Goal: Information Seeking & Learning: Understand process/instructions

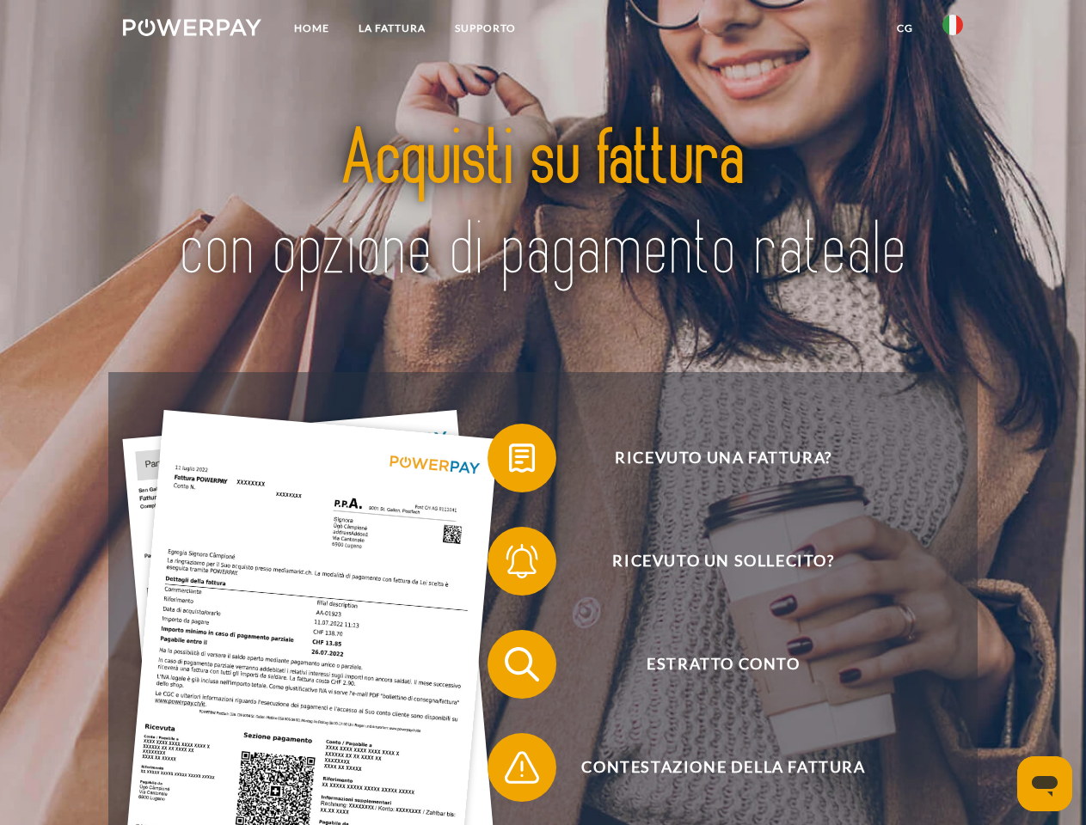
click at [192, 30] on img at bounding box center [192, 27] width 138 height 17
click at [952, 30] on img at bounding box center [952, 25] width 21 height 21
click at [904, 28] on link "CG" at bounding box center [905, 28] width 46 height 31
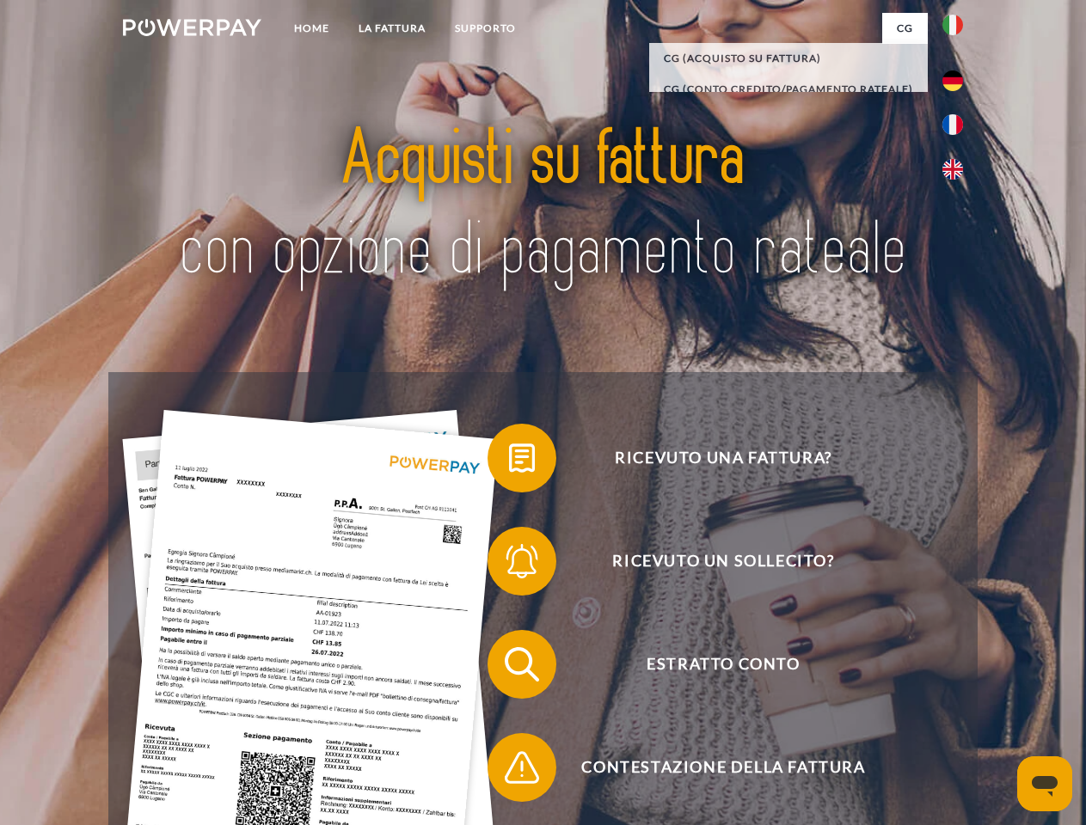
click at [509, 462] on span at bounding box center [496, 458] width 86 height 86
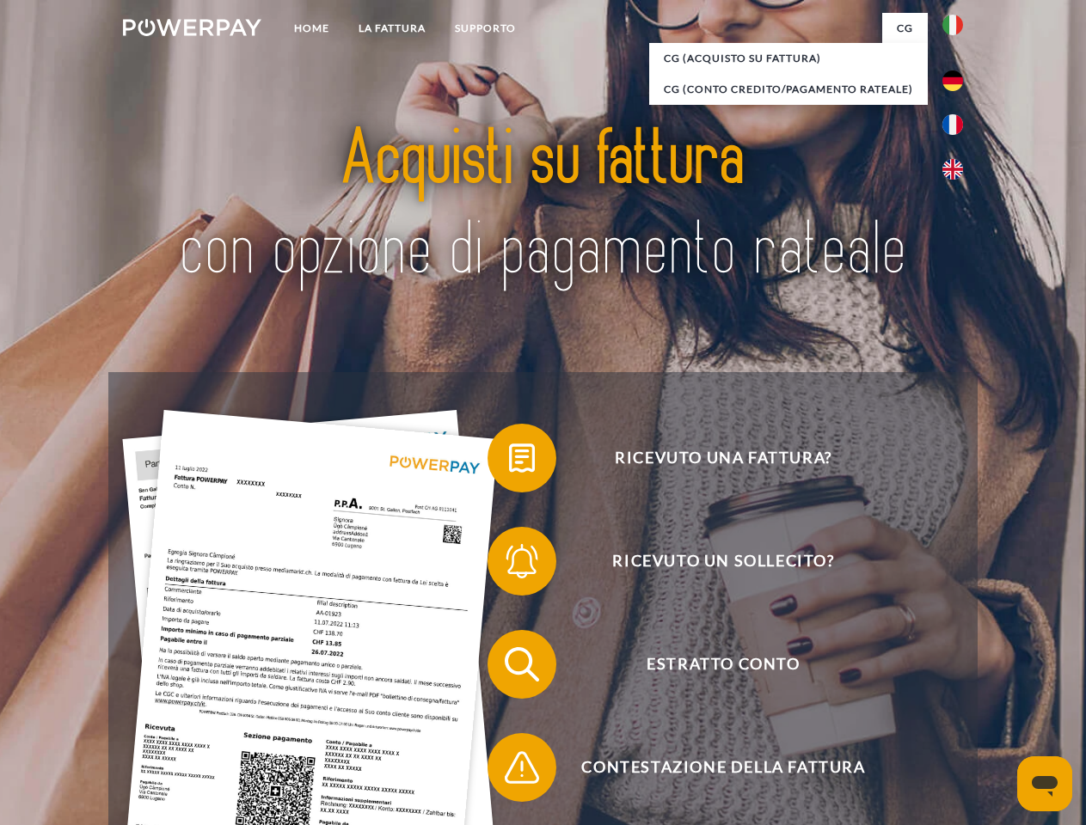
click at [509, 565] on span at bounding box center [496, 561] width 86 height 86
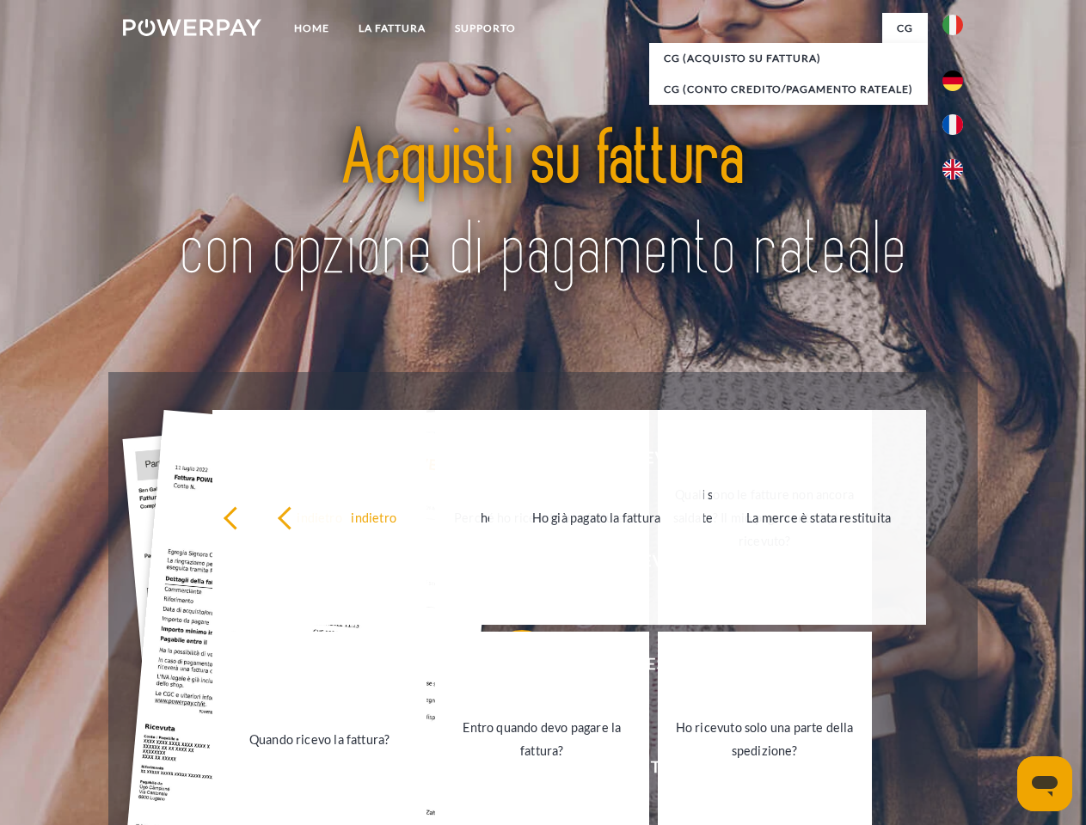
click at [509, 668] on link "Entro quando devo pagare la fattura?" at bounding box center [542, 739] width 214 height 215
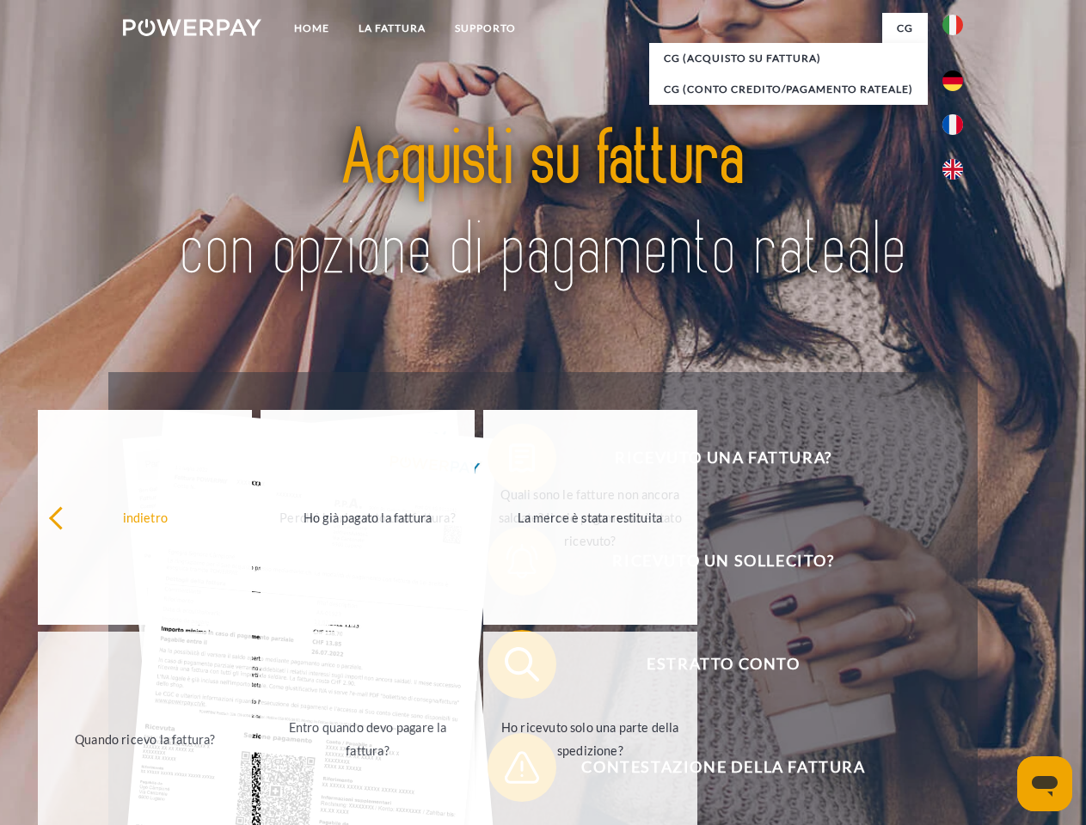
click at [509, 771] on div "Ricevuto una fattura? Ricevuto un sollecito? Estratto conto indietro" at bounding box center [542, 716] width 868 height 688
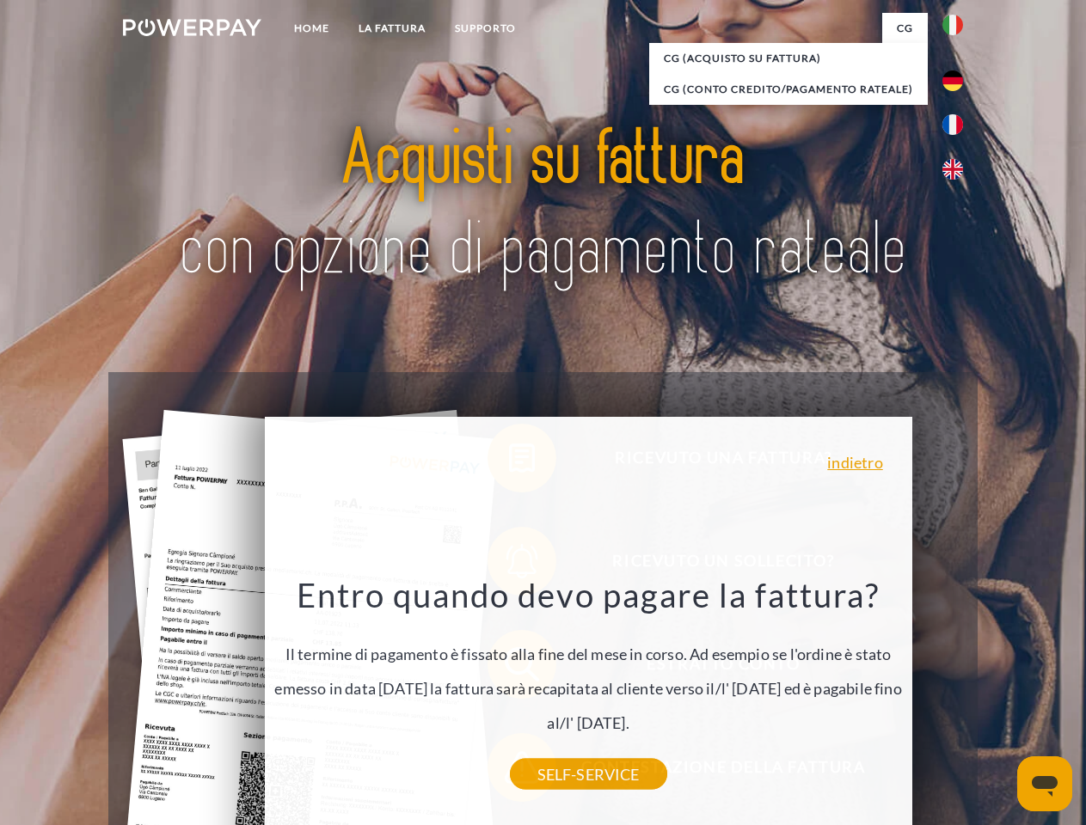
click at [1044, 784] on icon "Apri finestra di messaggistica" at bounding box center [1045, 786] width 26 height 21
